Goal: Information Seeking & Learning: Get advice/opinions

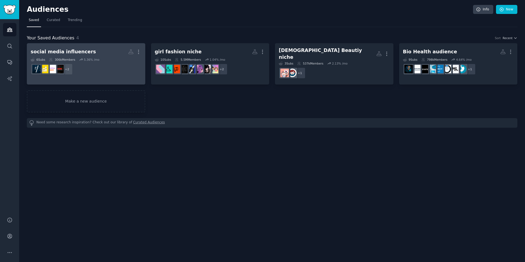
click at [80, 69] on dd "r/MarketingAutomation, r/SocialMediaMarketing + 2" at bounding box center [86, 69] width 111 height 15
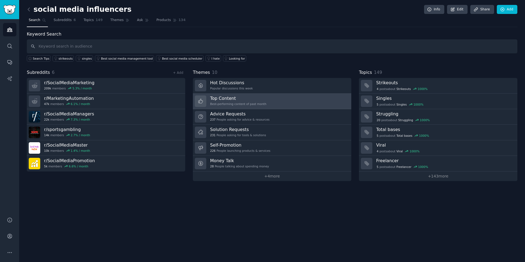
click at [243, 102] on div "Top Content Best-performing content of past month" at bounding box center [238, 100] width 56 height 11
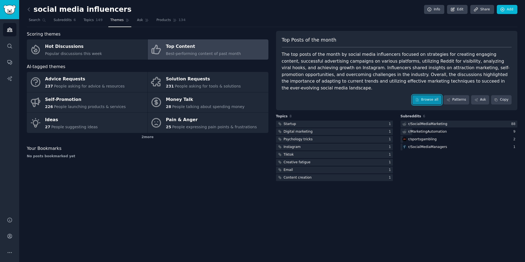
click at [430, 95] on link "Browse all" at bounding box center [426, 99] width 29 height 9
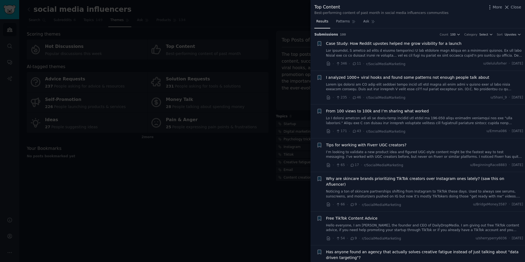
click at [209, 228] on div at bounding box center [262, 131] width 525 height 262
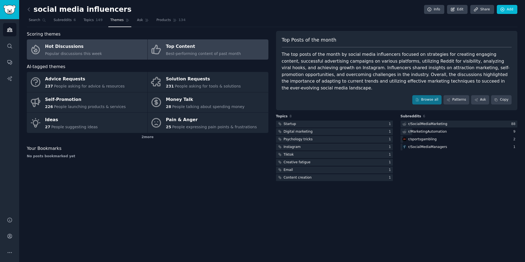
click at [87, 47] on div "Hot Discussions" at bounding box center [73, 46] width 57 height 9
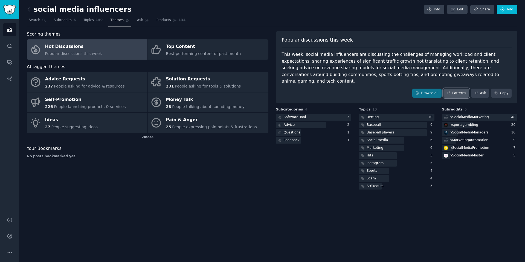
click at [457, 89] on link "Patterns" at bounding box center [456, 93] width 26 height 9
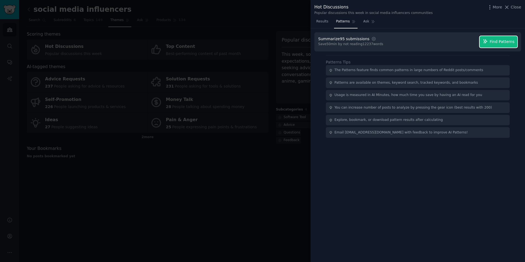
click at [497, 43] on span "Find Patterns" at bounding box center [501, 42] width 25 height 6
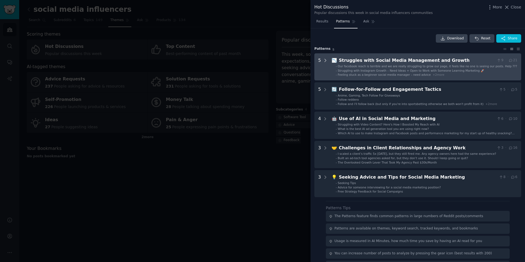
click at [327, 63] on div at bounding box center [325, 67] width 5 height 20
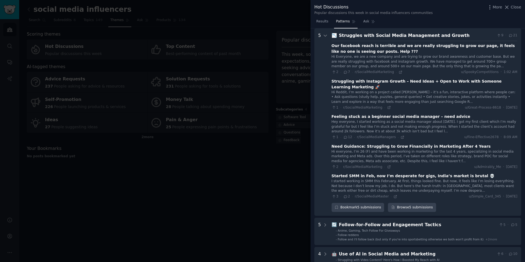
scroll to position [123, 0]
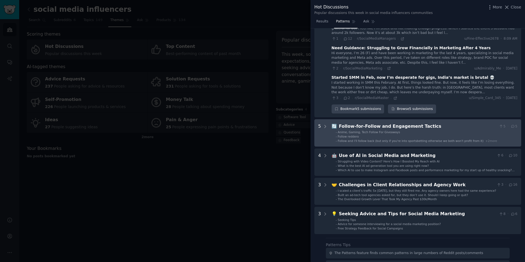
click at [327, 124] on Tactics "5 🔄 Follow-for-Follow and Engagement Tactics 5 · 5 - Anime, Gaming, Tech Follow…" at bounding box center [417, 132] width 207 height 27
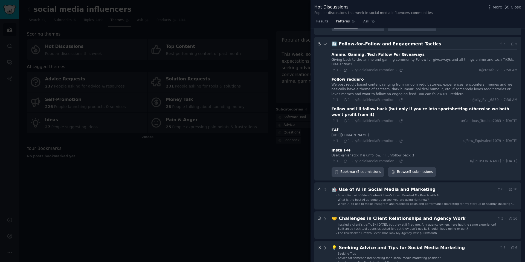
scroll to position [209, 0]
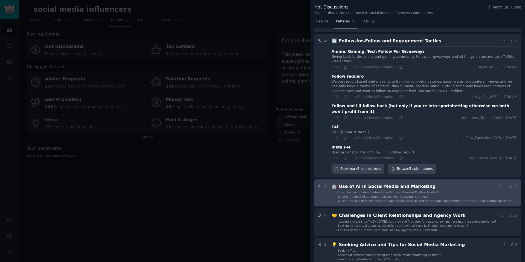
click at [325, 185] on div at bounding box center [325, 193] width 5 height 20
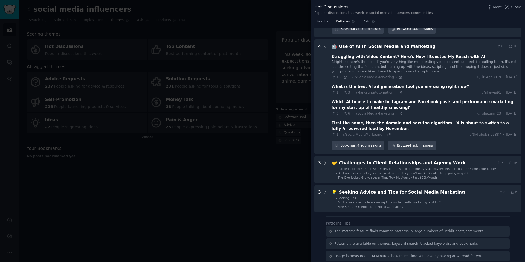
scroll to position [349, 0]
click at [155, 159] on div at bounding box center [262, 131] width 525 height 262
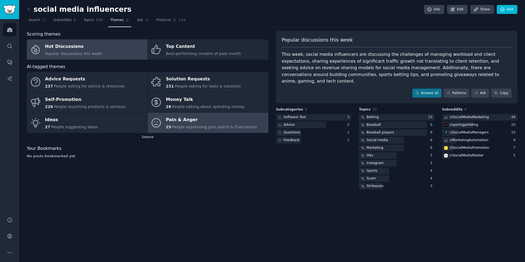
click at [217, 122] on div "Pain & Anger" at bounding box center [211, 120] width 91 height 9
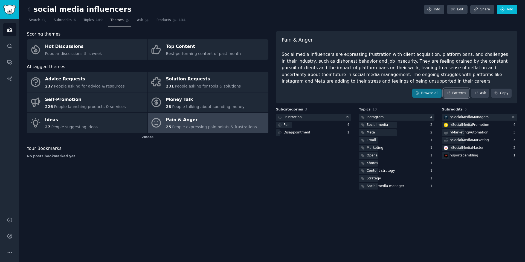
click at [455, 95] on link "Patterns" at bounding box center [456, 93] width 26 height 9
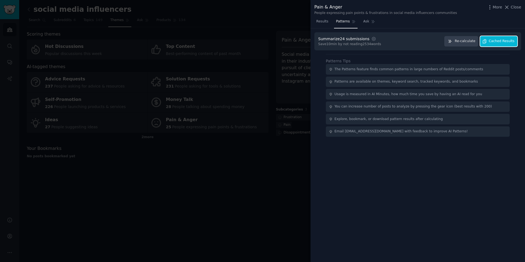
click at [499, 43] on span "Cached Results" at bounding box center [502, 41] width 26 height 5
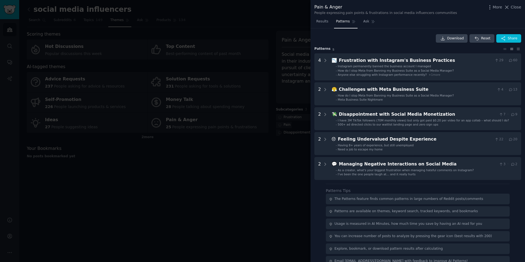
click at [167, 165] on div at bounding box center [262, 131] width 525 height 262
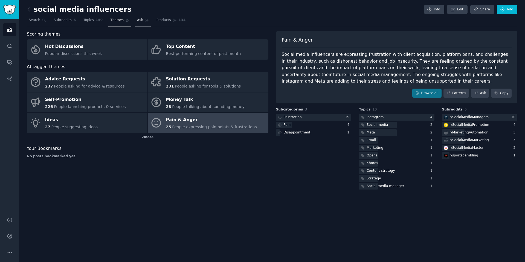
click at [137, 22] on span "Ask" at bounding box center [140, 20] width 6 height 5
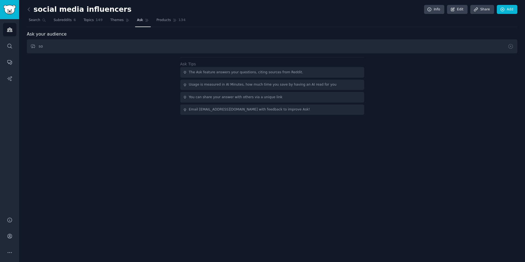
type input "s"
type input "a"
click at [35, 25] on link "Search" at bounding box center [37, 21] width 21 height 11
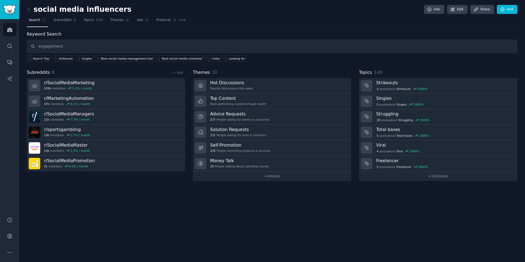
type input "engagement"
click at [8, 7] on img "Sidebar" at bounding box center [9, 10] width 13 height 10
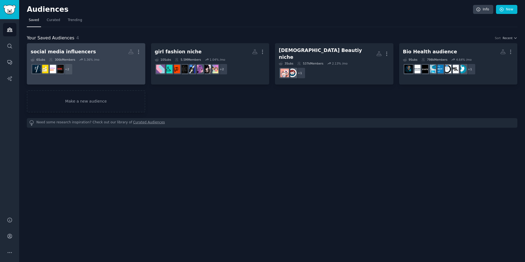
click at [95, 71] on dd "+ 2" at bounding box center [86, 69] width 111 height 15
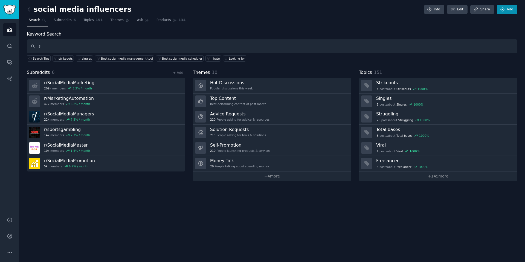
type input "s"
click at [512, 12] on link "Add" at bounding box center [507, 9] width 21 height 9
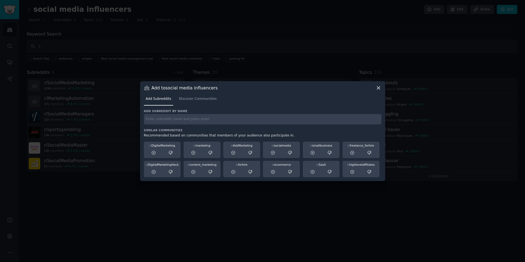
click at [290, 120] on input "text" at bounding box center [262, 119] width 237 height 11
type input "engagement"
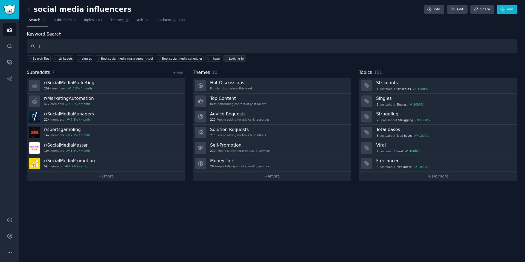
click at [223, 61] on link "Looking for" at bounding box center [234, 58] width 23 height 6
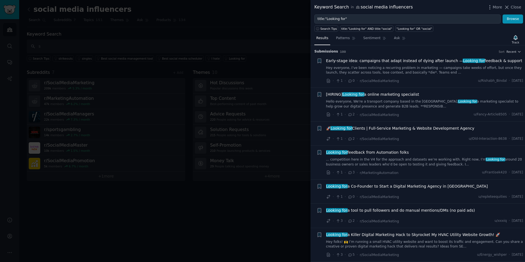
click at [212, 207] on div at bounding box center [262, 131] width 525 height 262
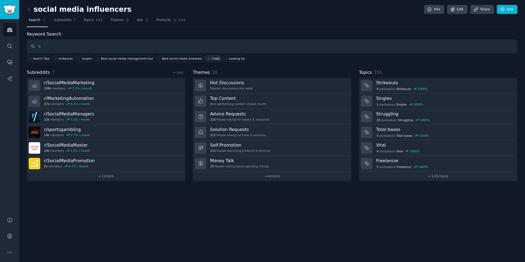
click at [211, 59] on div "I hate" at bounding box center [215, 59] width 8 height 4
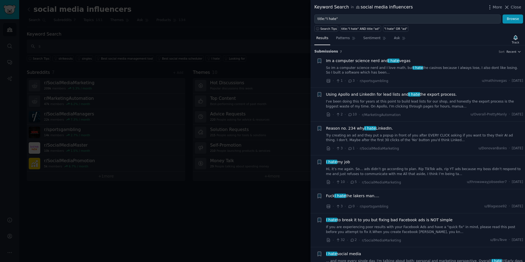
click at [147, 206] on div at bounding box center [262, 131] width 525 height 262
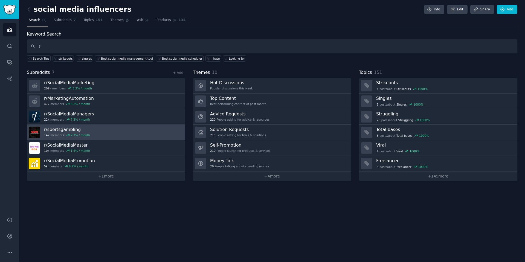
click at [146, 132] on link "r/ sportsgambling 14k members 2.7 % / month" at bounding box center [106, 133] width 158 height 16
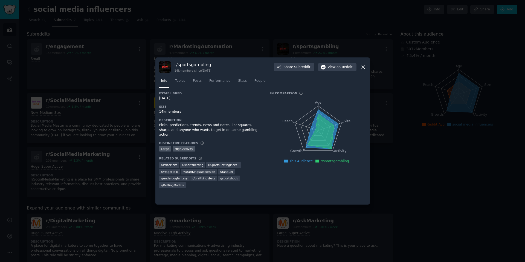
click at [363, 66] on icon at bounding box center [363, 67] width 6 height 6
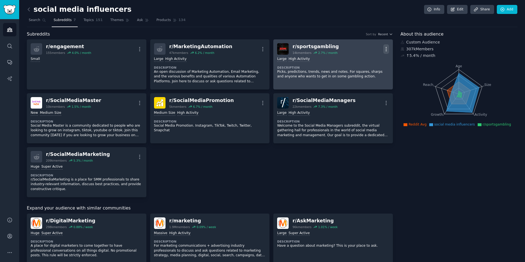
click at [384, 51] on icon "button" at bounding box center [386, 49] width 6 height 6
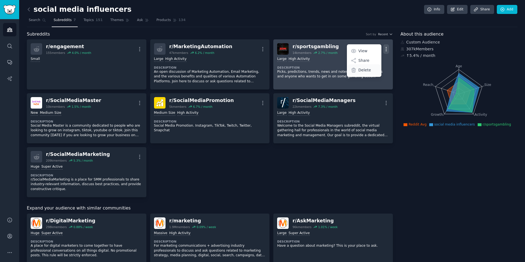
click at [372, 71] on div "Delete" at bounding box center [364, 69] width 33 height 11
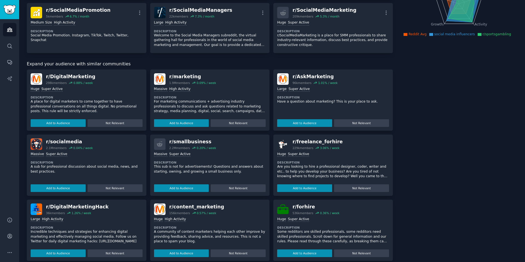
scroll to position [98, 0]
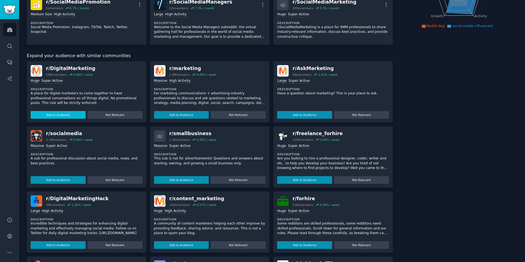
click at [60, 116] on button "Add to Audience" at bounding box center [58, 115] width 55 height 8
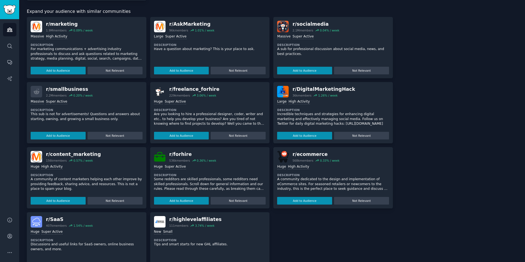
scroll to position [197, 0]
click at [288, 134] on button "Add to Audience" at bounding box center [304, 136] width 55 height 8
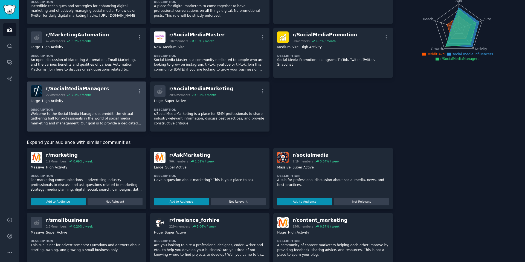
scroll to position [0, 0]
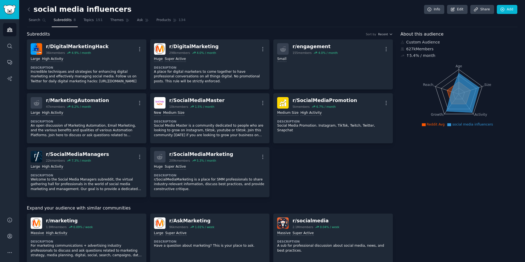
click at [449, 92] on icon at bounding box center [459, 93] width 24 height 22
click at [156, 21] on span "Products" at bounding box center [163, 20] width 14 height 5
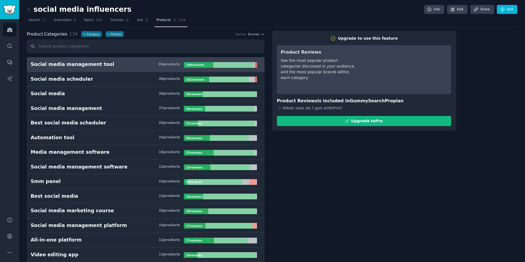
click at [154, 66] on h3 "Social media management tool 84 product s" at bounding box center [107, 64] width 153 height 7
click at [13, 241] on link "Account" at bounding box center [9, 235] width 13 height 13
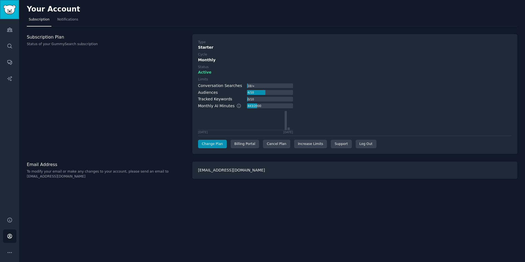
click at [16, 15] on link "Sidebar" at bounding box center [9, 9] width 19 height 19
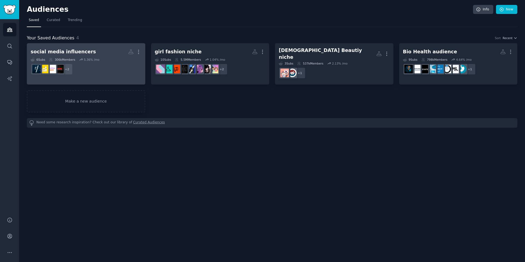
click at [128, 62] on dd "+ 2" at bounding box center [86, 69] width 111 height 15
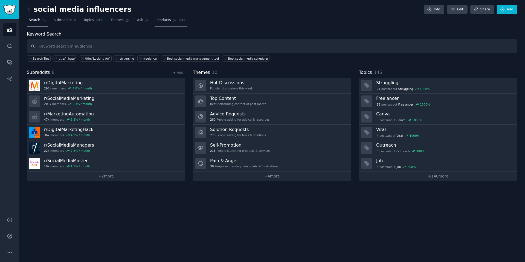
click at [155, 24] on link "Products 332" at bounding box center [170, 21] width 33 height 11
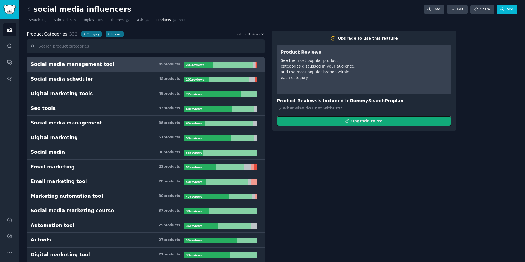
click at [326, 121] on button "Upgrade to Pro" at bounding box center [364, 121] width 174 height 10
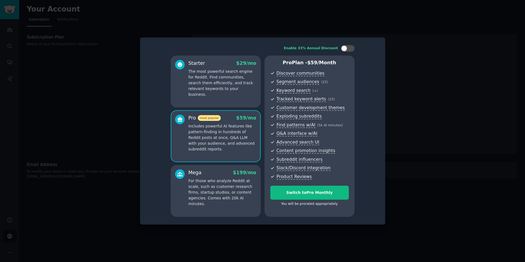
click at [395, 69] on div at bounding box center [262, 131] width 525 height 262
click at [99, 114] on div at bounding box center [262, 131] width 525 height 262
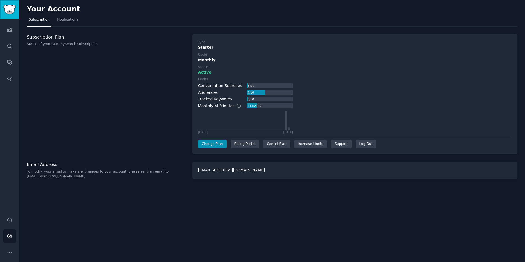
click at [16, 9] on img "Sidebar" at bounding box center [9, 10] width 13 height 10
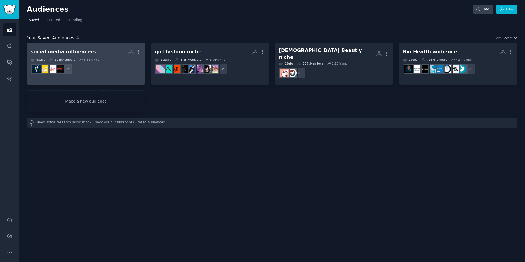
click at [113, 63] on dd "+ 2" at bounding box center [86, 69] width 111 height 15
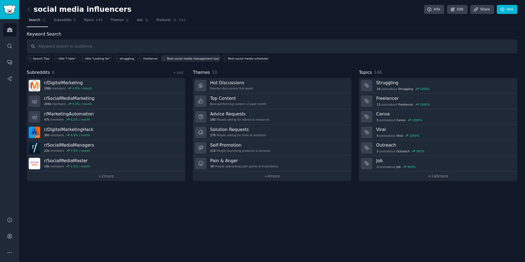
click at [199, 58] on div "Best social media management tool" at bounding box center [193, 59] width 52 height 4
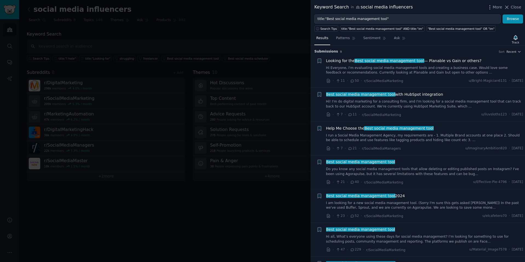
click at [353, 73] on link "Hi Everyone, I'm evaluating social media management tools and creating a busine…" at bounding box center [424, 71] width 197 height 10
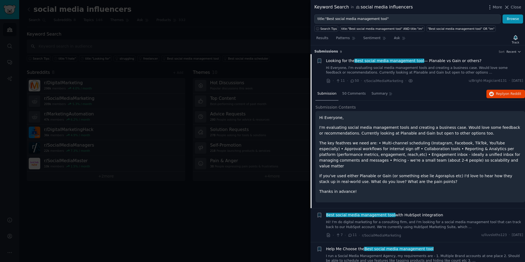
scroll to position [9, 0]
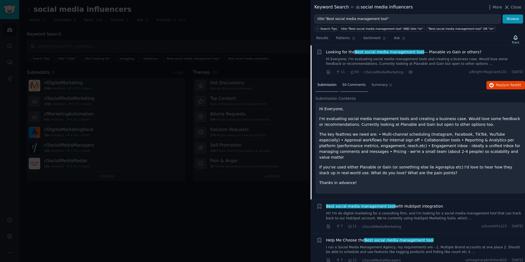
click at [354, 87] on span "50 Comments" at bounding box center [354, 85] width 24 height 5
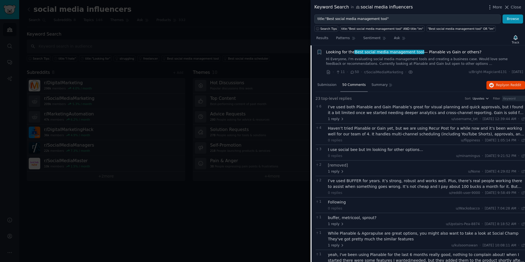
click at [351, 112] on div "I’ve used both Planable and Gain Planable’s great for visual planning and quick…" at bounding box center [426, 109] width 197 height 11
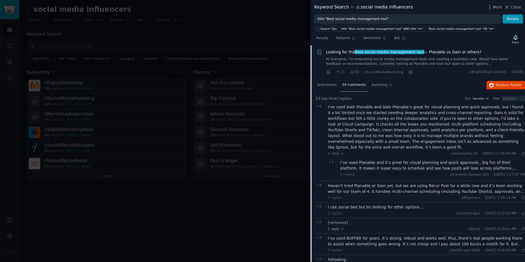
click at [357, 106] on div "I’ve used both Planable and Gain Planable’s great for visual planning and quick…" at bounding box center [426, 127] width 197 height 46
copy div "Planable"
